Goal: Check status

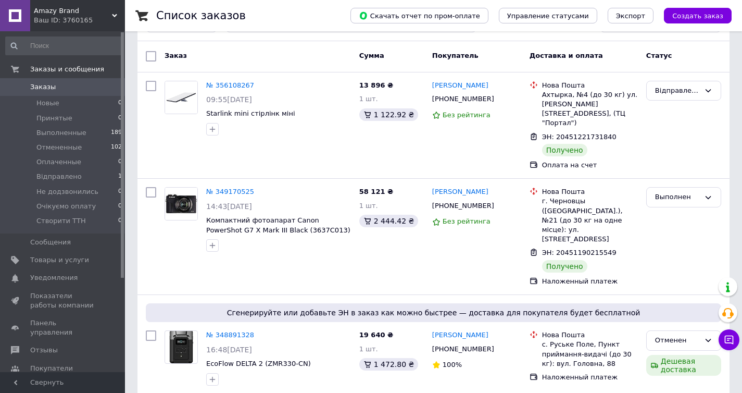
scroll to position [55, 0]
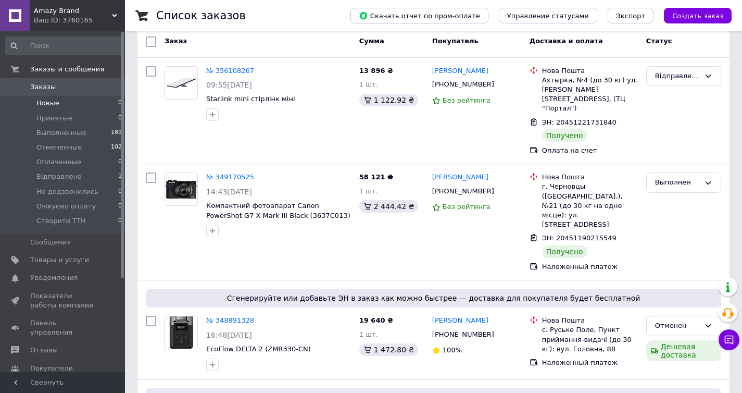
click at [93, 104] on li "Новые 0" at bounding box center [64, 103] width 128 height 15
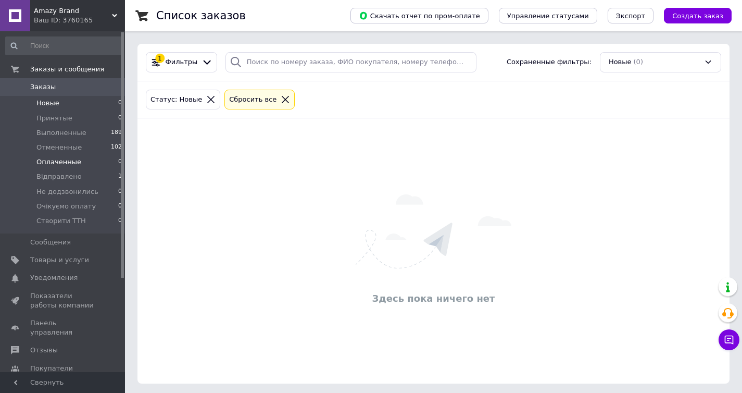
click at [68, 162] on span "Оплаченные" at bounding box center [58, 161] width 45 height 9
